Goal: Information Seeking & Learning: Check status

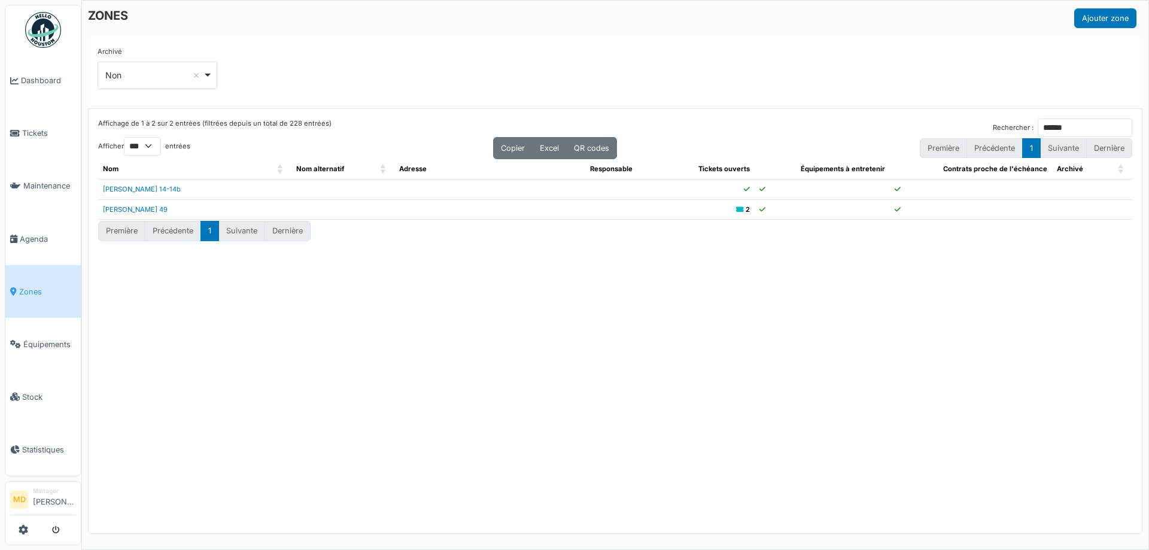
select select "***"
click at [415, 77] on div "Archivé *** Non Remove item Tous Oui Non" at bounding box center [615, 73] width 1035 height 52
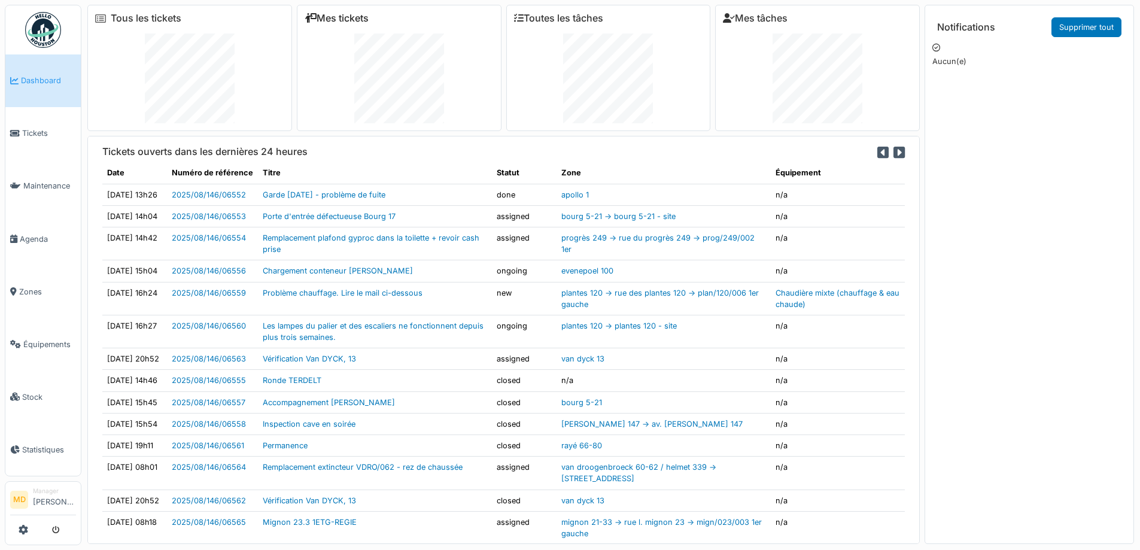
click at [335, 17] on link "Mes tickets" at bounding box center [337, 18] width 64 height 11
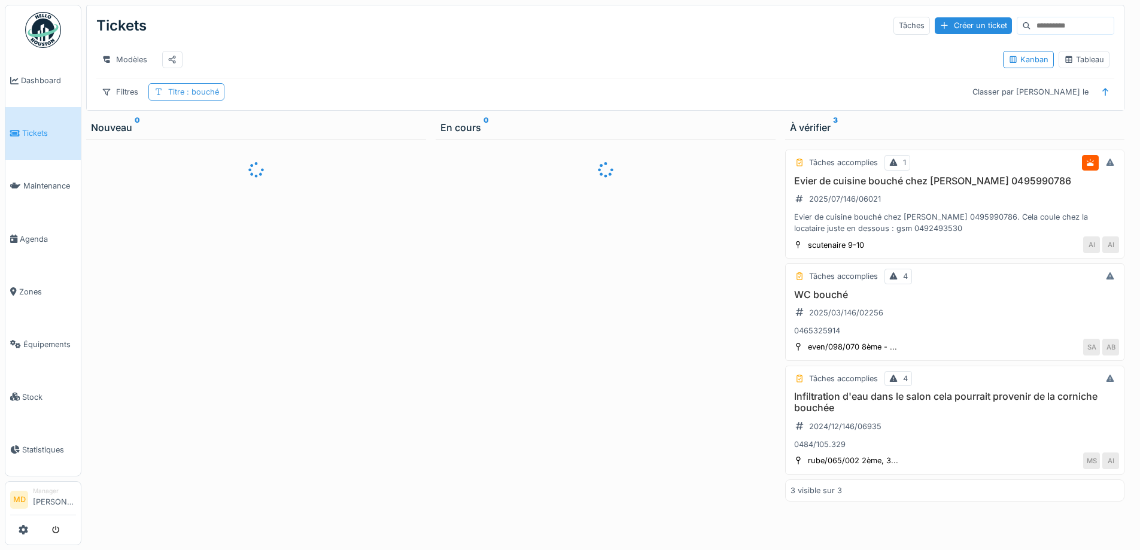
click at [205, 96] on span ": bouché" at bounding box center [201, 91] width 35 height 9
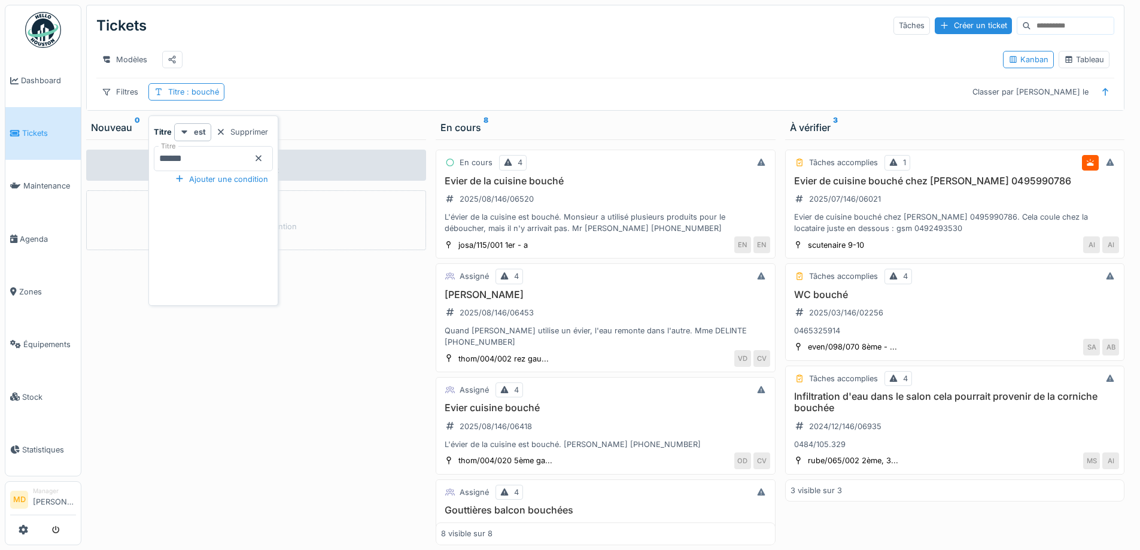
click at [263, 160] on icon at bounding box center [259, 158] width 10 height 8
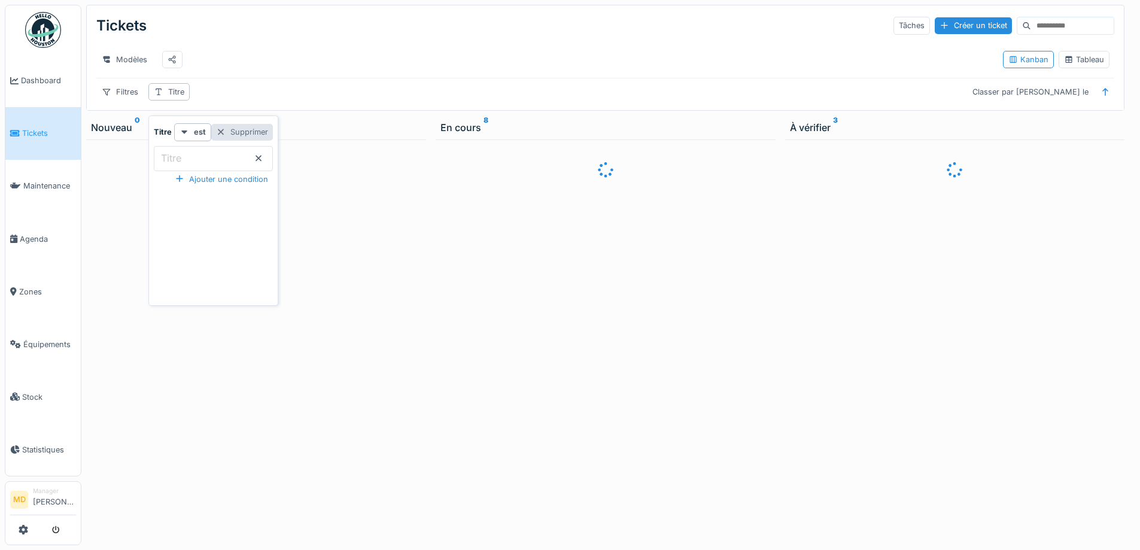
click at [263, 132] on div "Supprimer" at bounding box center [242, 132] width 62 height 16
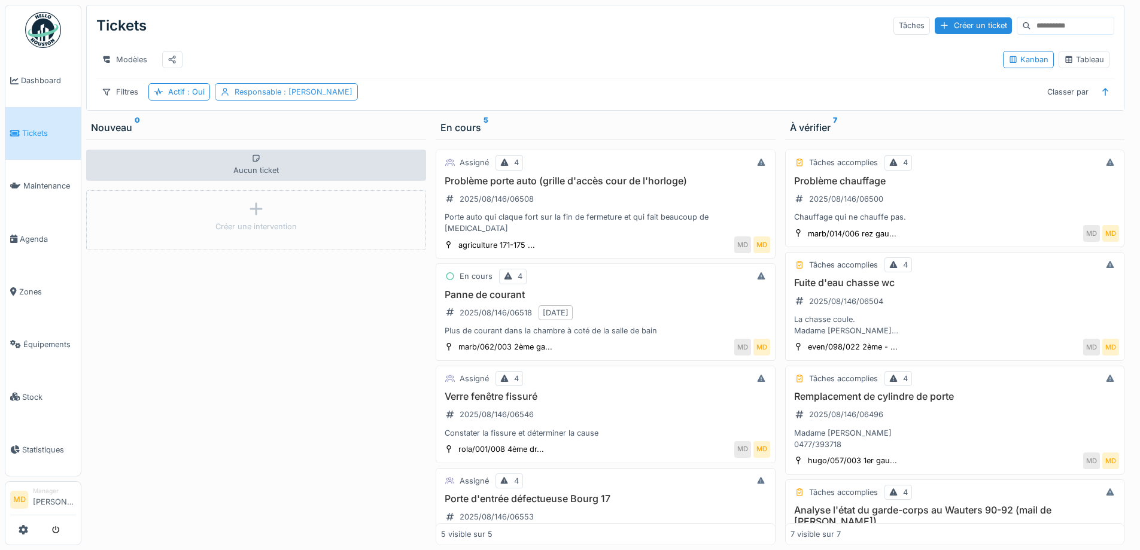
click at [292, 96] on span ": [PERSON_NAME]" at bounding box center [316, 91] width 71 height 9
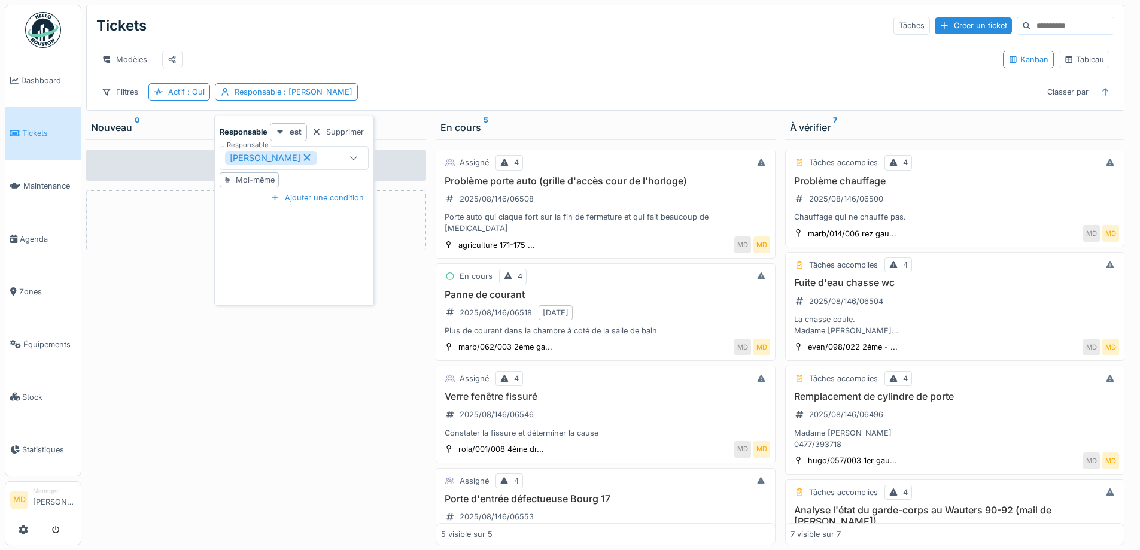
click at [302, 162] on icon at bounding box center [307, 157] width 11 height 8
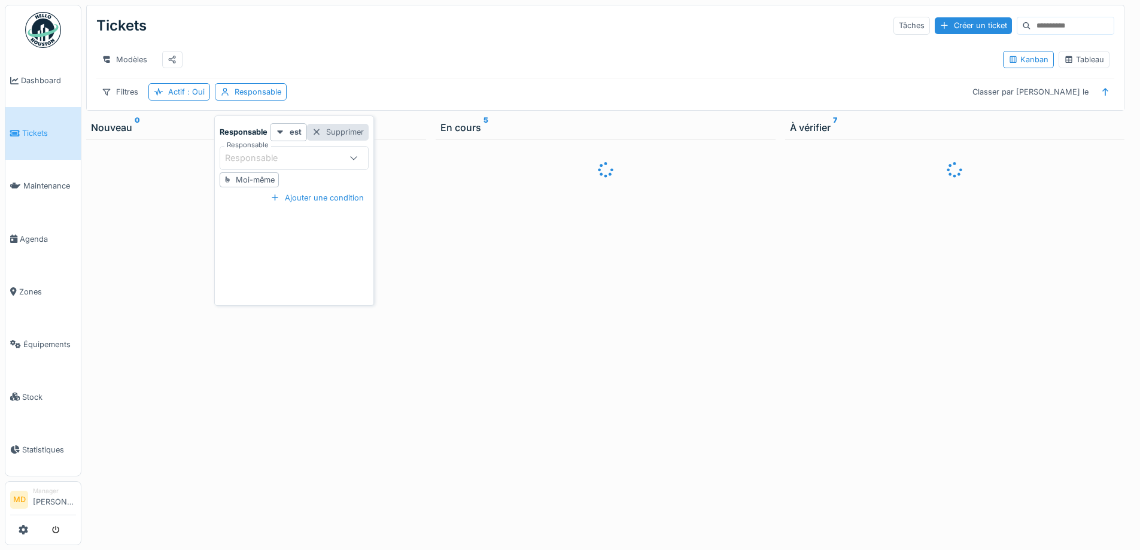
click at [329, 130] on div "Supprimer" at bounding box center [338, 132] width 62 height 16
click at [133, 101] on div "Filtres" at bounding box center [119, 91] width 47 height 17
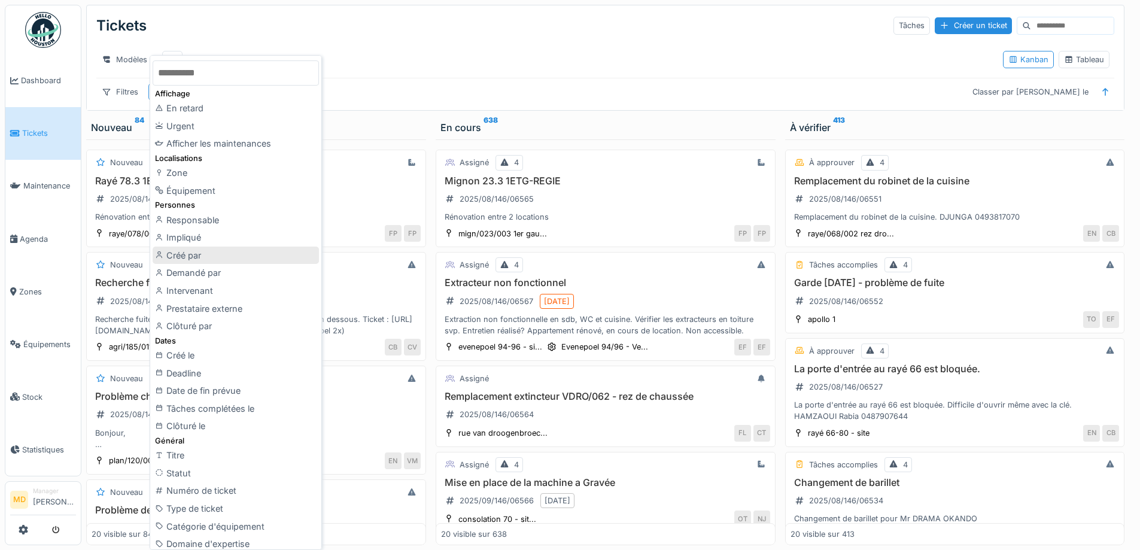
click at [204, 252] on div "Créé par" at bounding box center [236, 256] width 166 height 18
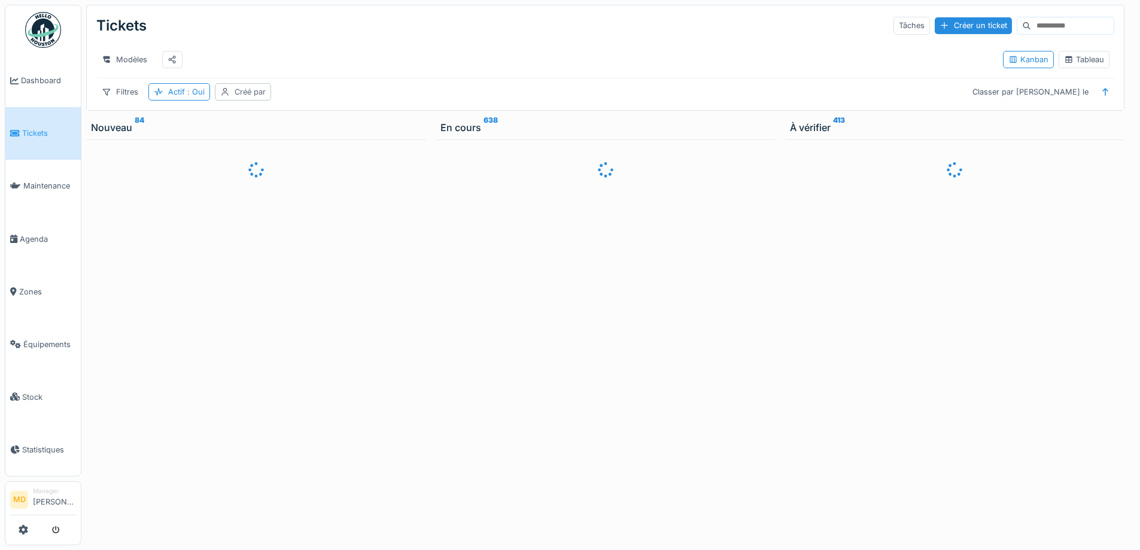
click at [256, 98] on div "Créé par" at bounding box center [250, 91] width 31 height 11
click at [258, 163] on div "Créé par" at bounding box center [250, 157] width 51 height 13
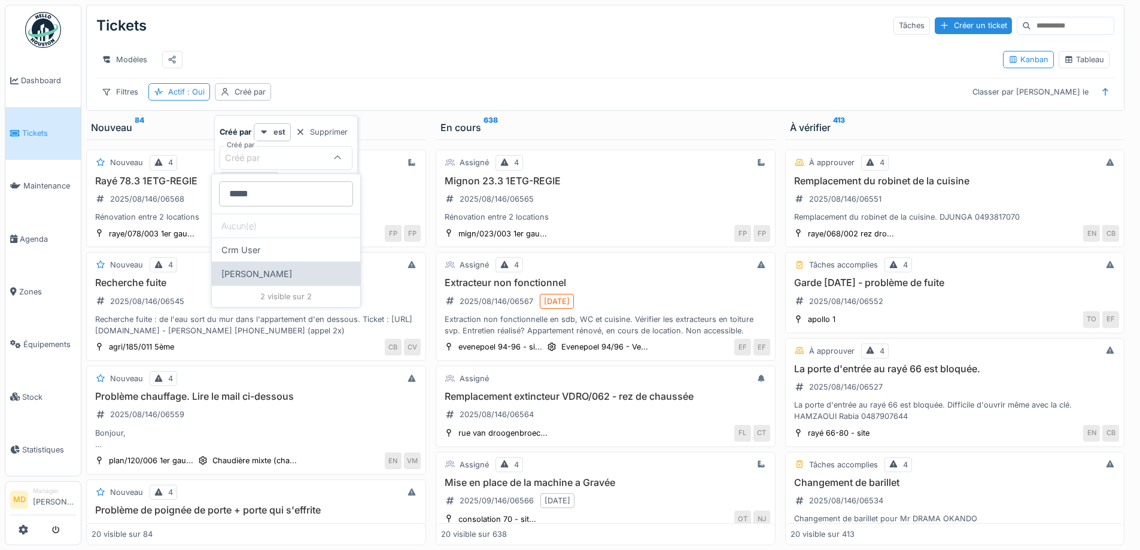
type par_AyMjQ "*****"
click at [251, 276] on div "[PERSON_NAME]" at bounding box center [286, 274] width 148 height 24
type input "*****"
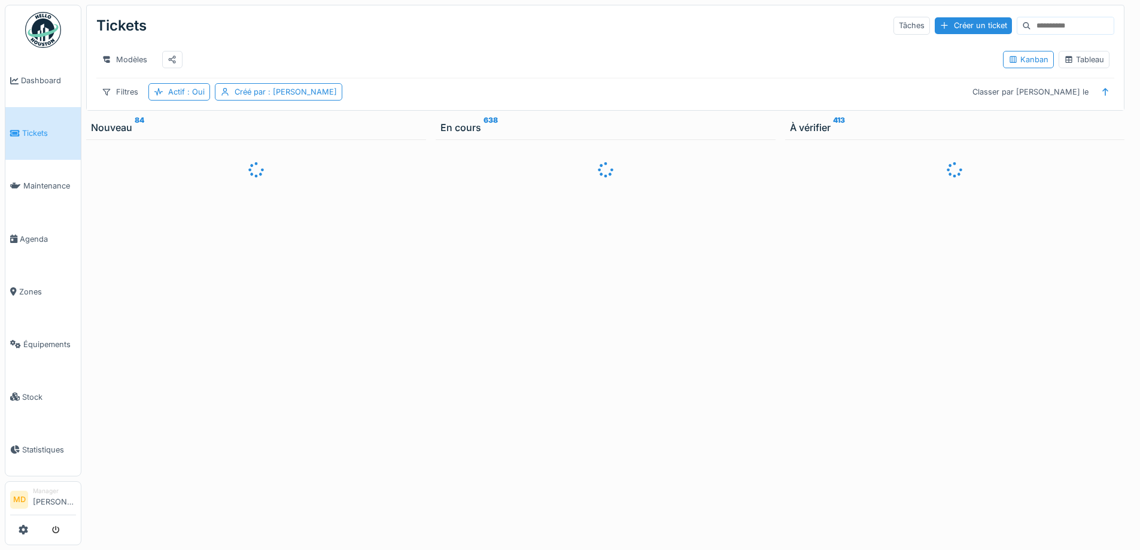
click at [411, 95] on div "Filtres Actif : Oui Créé par : Mouad Dakir Classer par Créé le" at bounding box center [605, 91] width 1018 height 17
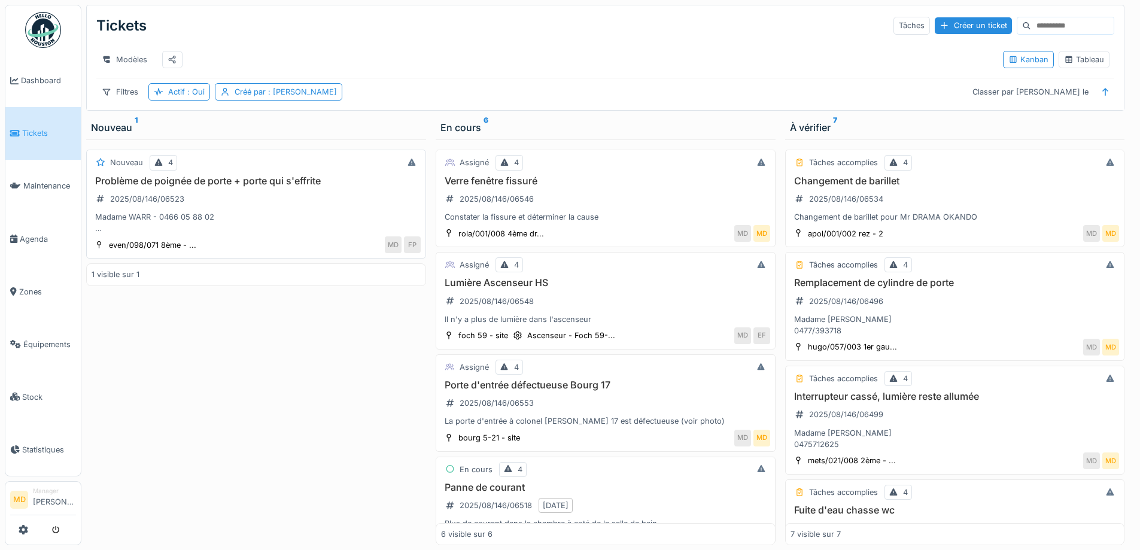
click at [242, 187] on h3 "Problème de poignée de porte + porte qui s'effrite" at bounding box center [256, 180] width 329 height 11
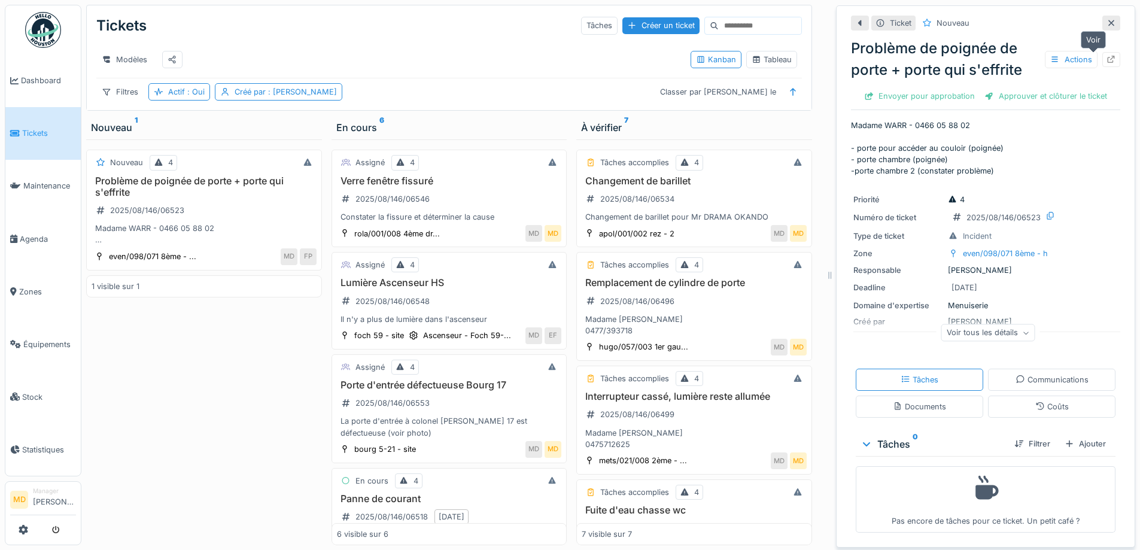
click at [1108, 56] on icon at bounding box center [1112, 60] width 8 height 8
click at [1107, 23] on icon at bounding box center [1112, 23] width 10 height 8
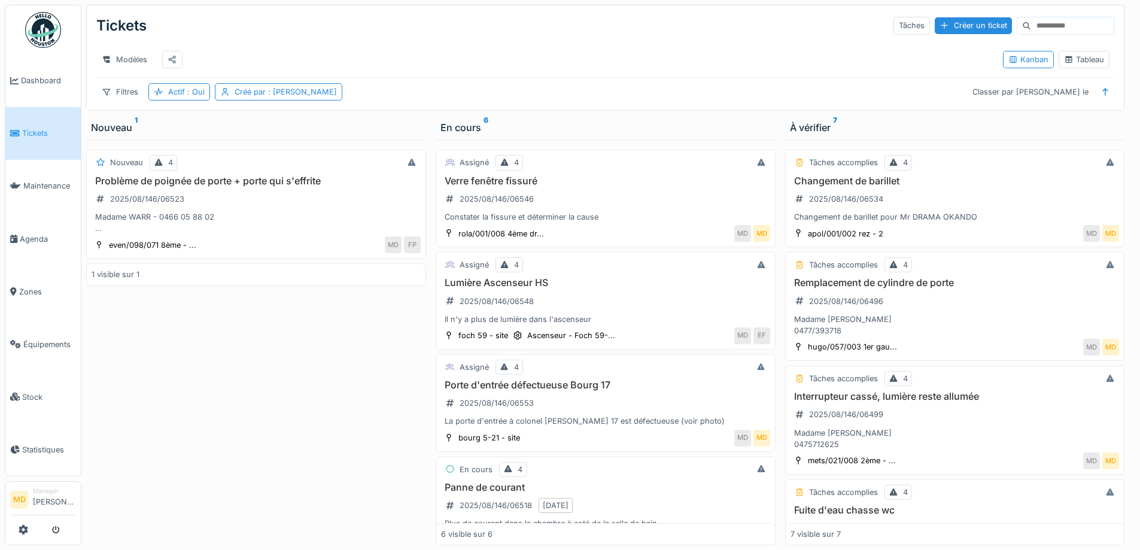
click at [214, 360] on div "Nouveau 4 Problème de poignée de porte + porte qui s'effrite 2025/08/146/06523 …" at bounding box center [256, 342] width 340 height 406
click at [223, 187] on h3 "Problème de poignée de porte + porte qui s'effrite" at bounding box center [256, 180] width 329 height 11
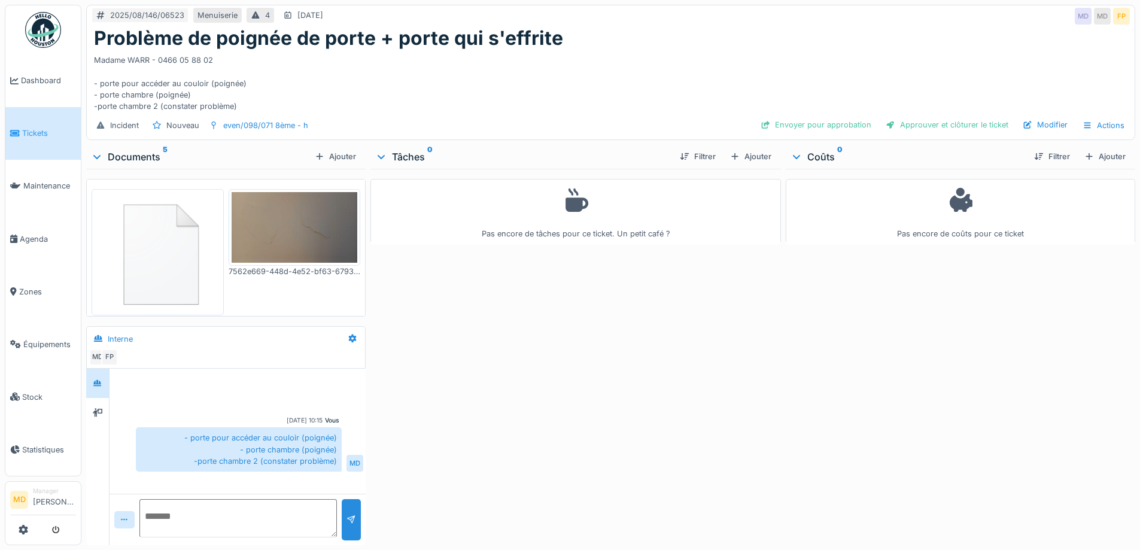
click at [160, 257] on img at bounding box center [158, 252] width 126 height 121
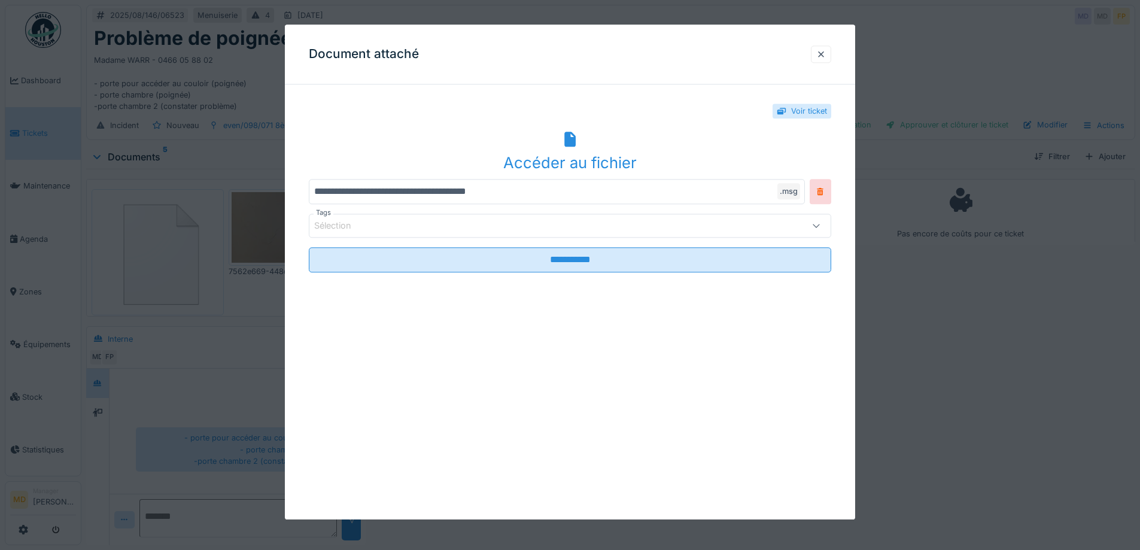
click at [541, 169] on div "Accéder au fichier" at bounding box center [570, 162] width 522 height 23
click at [831, 53] on div at bounding box center [821, 53] width 20 height 17
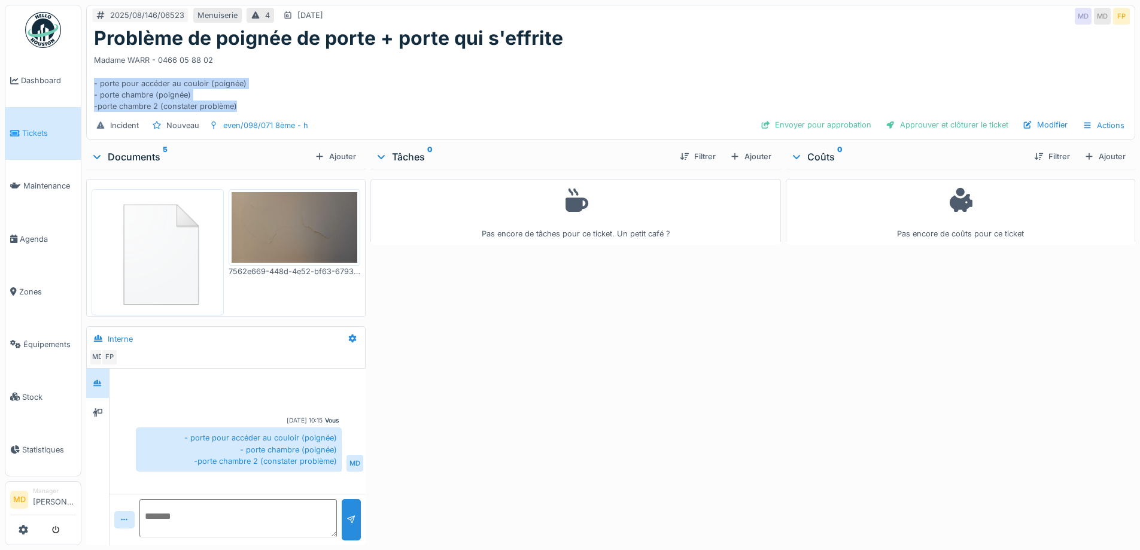
drag, startPoint x: 236, startPoint y: 103, endPoint x: 93, endPoint y: 80, distance: 145.4
click at [93, 80] on div "Problème de poignée de porte + porte qui s'effrite Madame WARR - 0466 05 88 02 …" at bounding box center [611, 69] width 1048 height 85
click at [105, 83] on div "Madame WARR - 0466 05 88 02 - porte pour accéder au couloir (poignée) - porte c…" at bounding box center [611, 81] width 1034 height 62
drag, startPoint x: 92, startPoint y: 81, endPoint x: 248, endPoint y: 102, distance: 157.6
click at [248, 102] on div "Problème de poignée de porte + porte qui s'effrite Madame WARR - 0466 05 88 02 …" at bounding box center [611, 69] width 1048 height 85
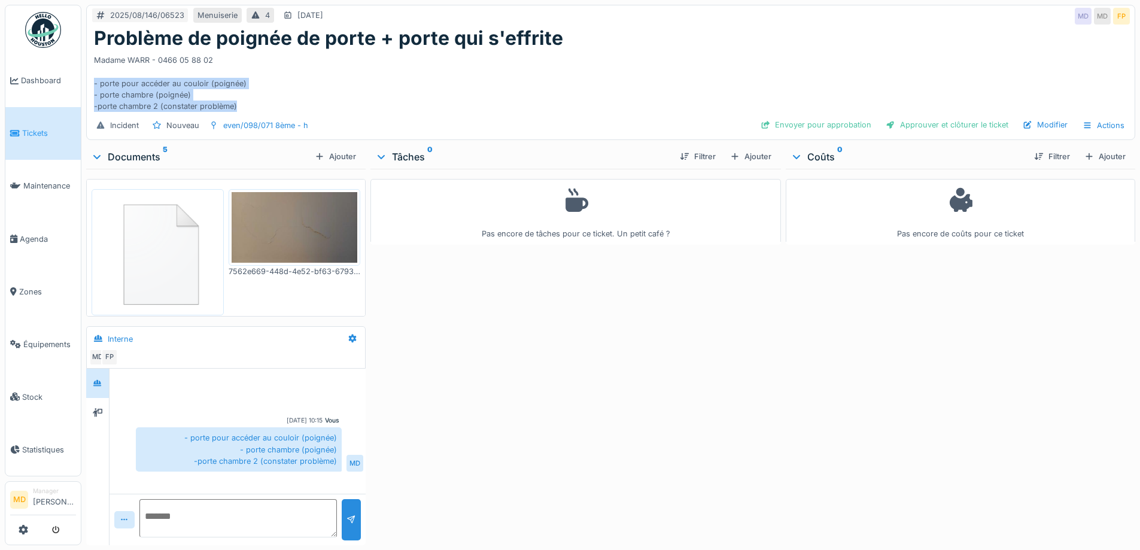
click at [153, 92] on div "Madame WARR - 0466 05 88 02 - porte pour accéder au couloir (poignée) - porte c…" at bounding box center [611, 81] width 1034 height 62
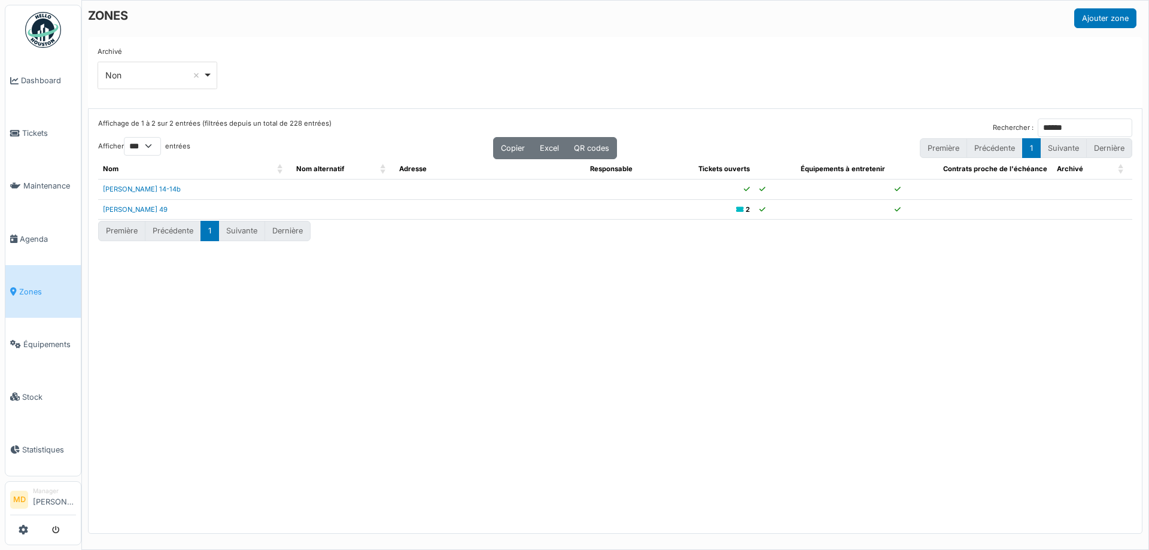
select select "***"
click at [277, 387] on div "Affichage de 1 à 2 sur 2 entrées (filtrées depuis un total de 228 entrées) Rech…" at bounding box center [615, 321] width 1053 height 425
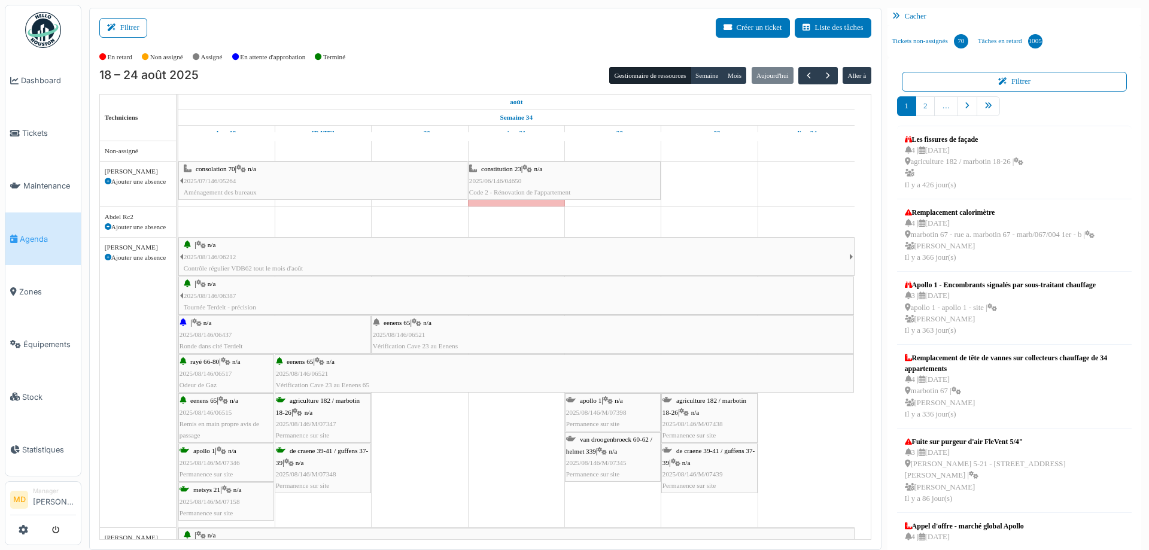
click at [585, 42] on div "Filtrer Créer un ticket Liste des tâches" at bounding box center [485, 32] width 772 height 29
click at [135, 19] on button "Filtrer" at bounding box center [123, 28] width 48 height 20
